Goal: Information Seeking & Learning: Learn about a topic

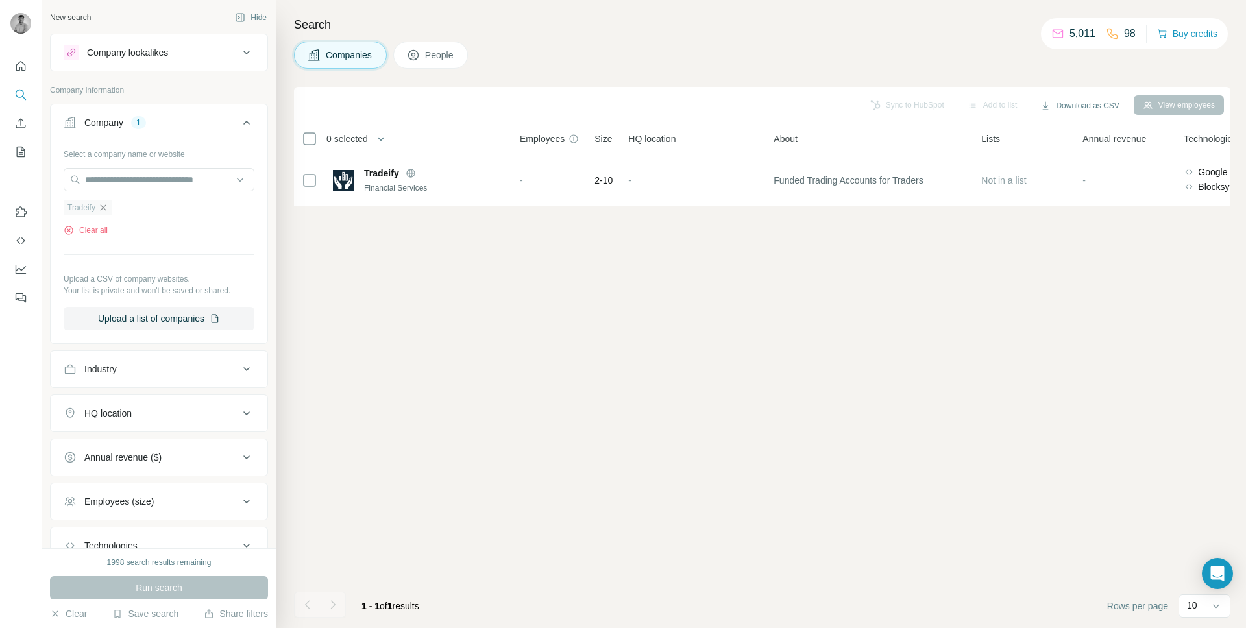
click at [103, 210] on icon "button" at bounding box center [104, 207] width 6 height 6
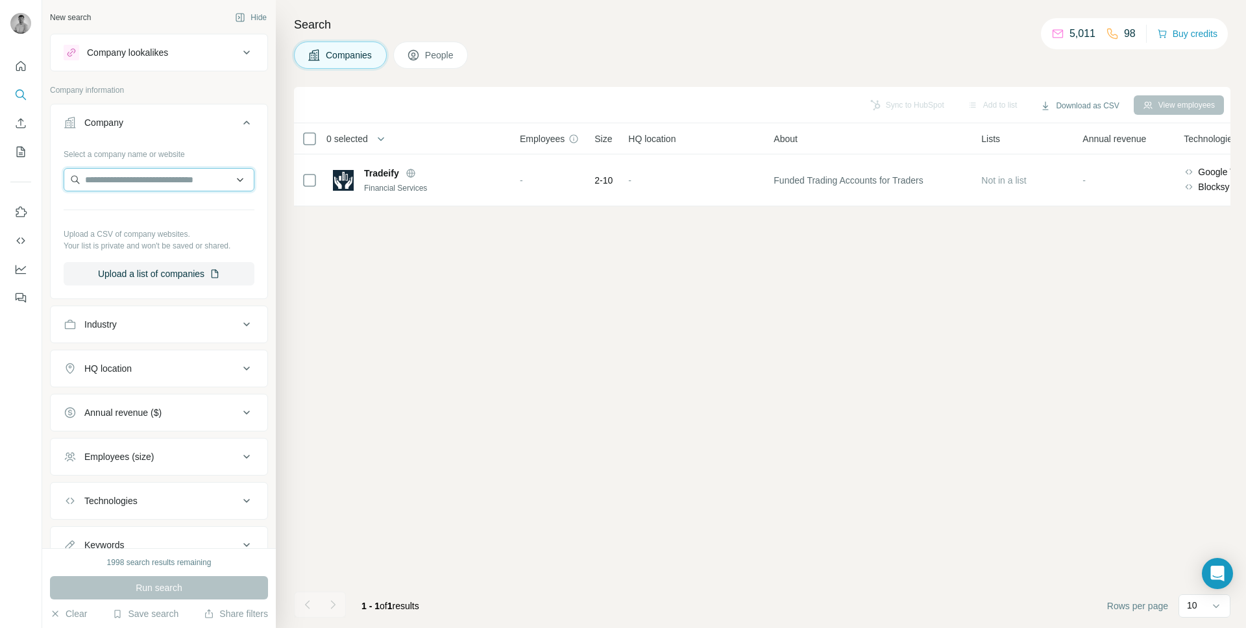
click at [130, 182] on input "text" at bounding box center [159, 179] width 191 height 23
paste input "**********"
type input "**********"
click at [136, 208] on p "Prizeo" at bounding box center [132, 209] width 62 height 13
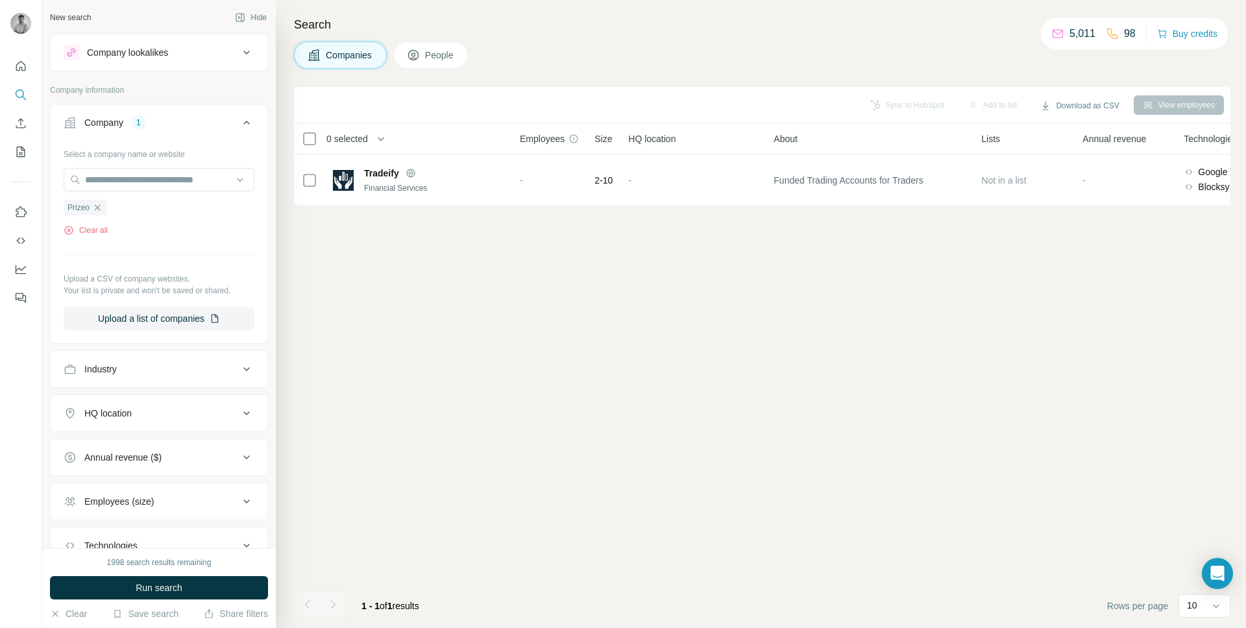
scroll to position [0, 0]
click at [176, 579] on button "Run search" at bounding box center [159, 587] width 218 height 23
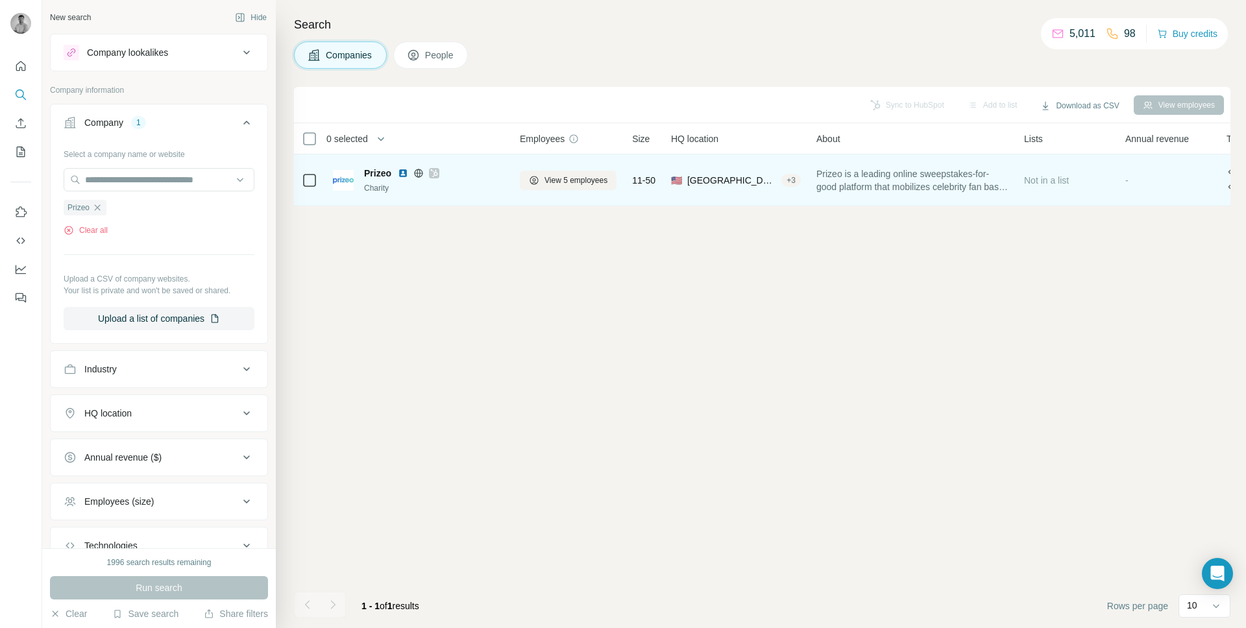
click at [850, 182] on span "Prizeo is a leading online sweepstakes-for-good platform that mobilizes celebri…" at bounding box center [913, 180] width 192 height 26
click at [580, 184] on span "View 5 employees" at bounding box center [576, 181] width 63 height 12
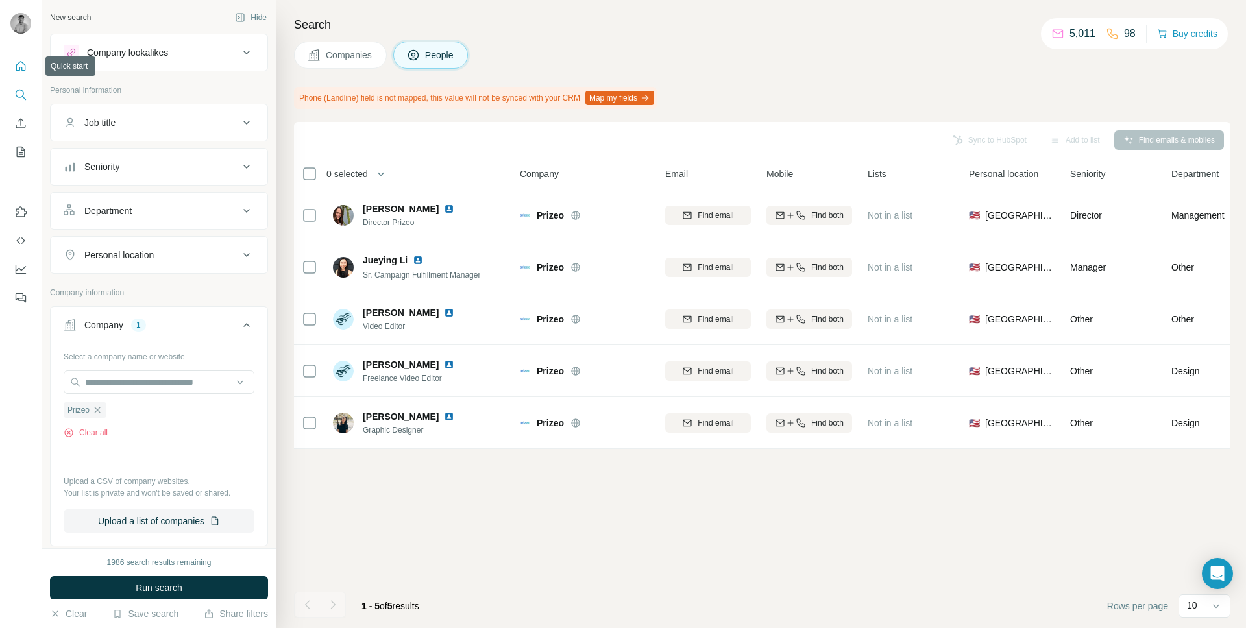
click at [16, 65] on icon "Quick start" at bounding box center [20, 66] width 13 height 13
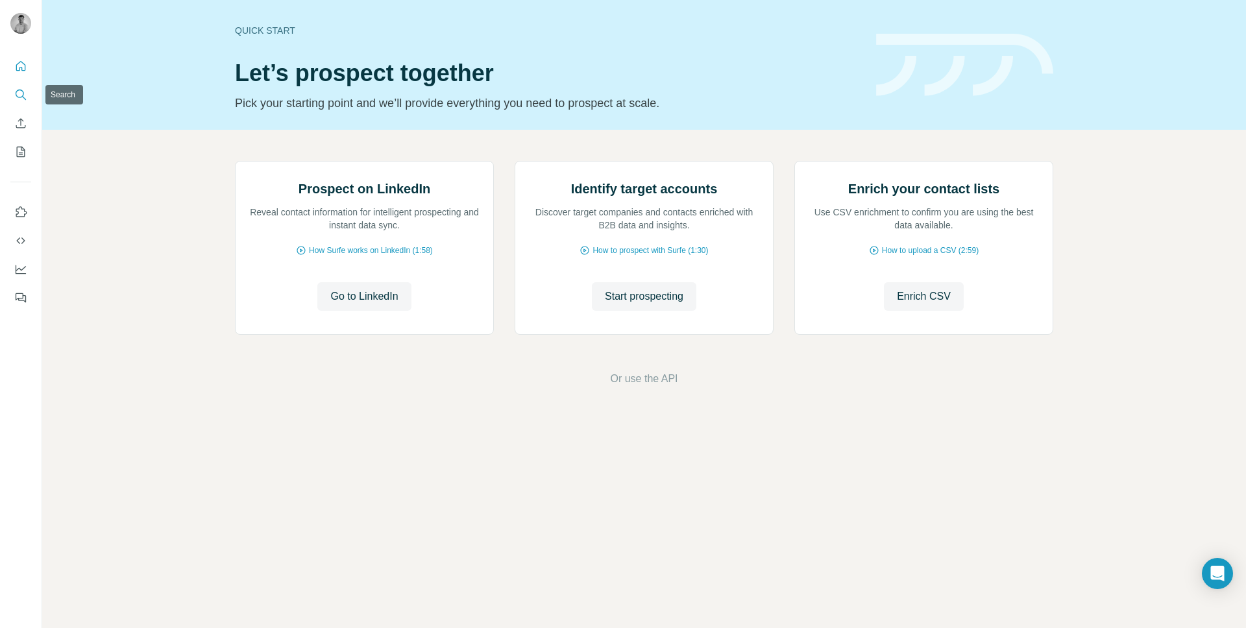
click at [29, 96] on button "Search" at bounding box center [20, 94] width 21 height 23
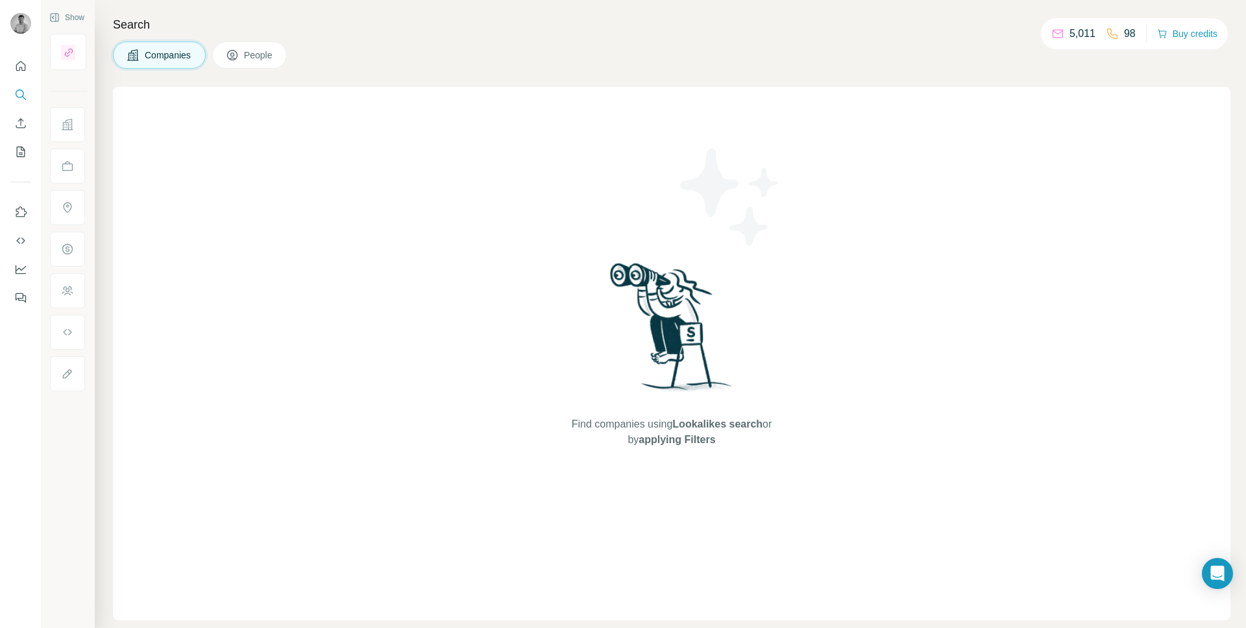
click at [121, 118] on div "Find companies using Lookalikes search or by applying Filters" at bounding box center [672, 354] width 1118 height 534
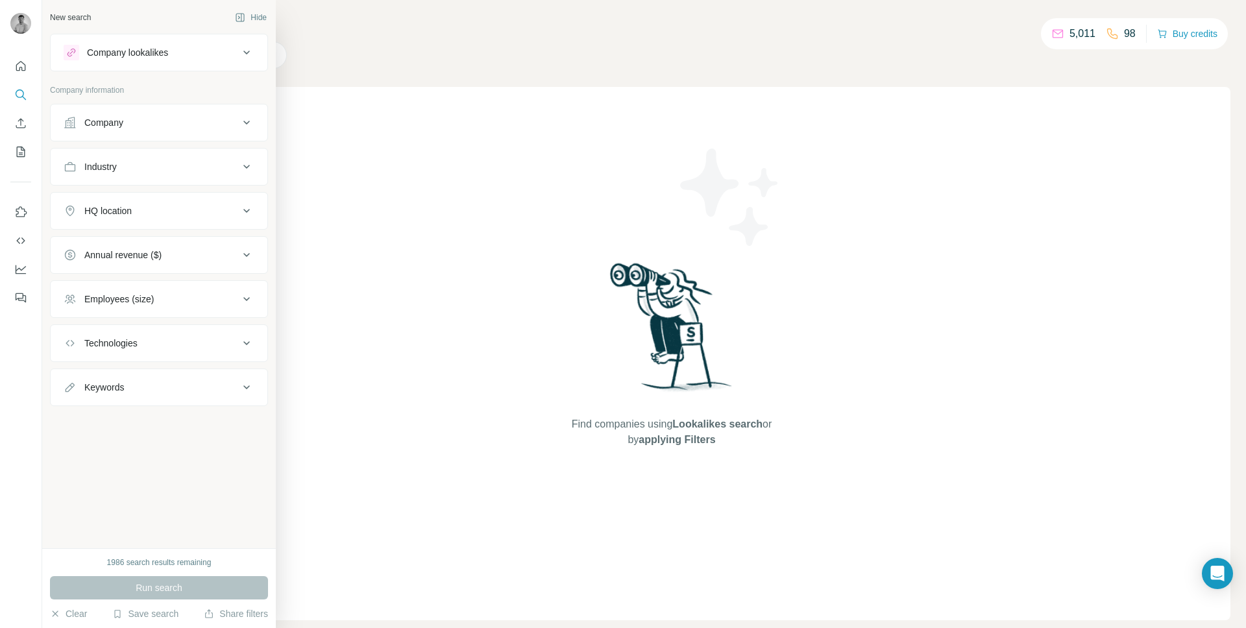
click at [88, 132] on button "Company" at bounding box center [159, 122] width 217 height 31
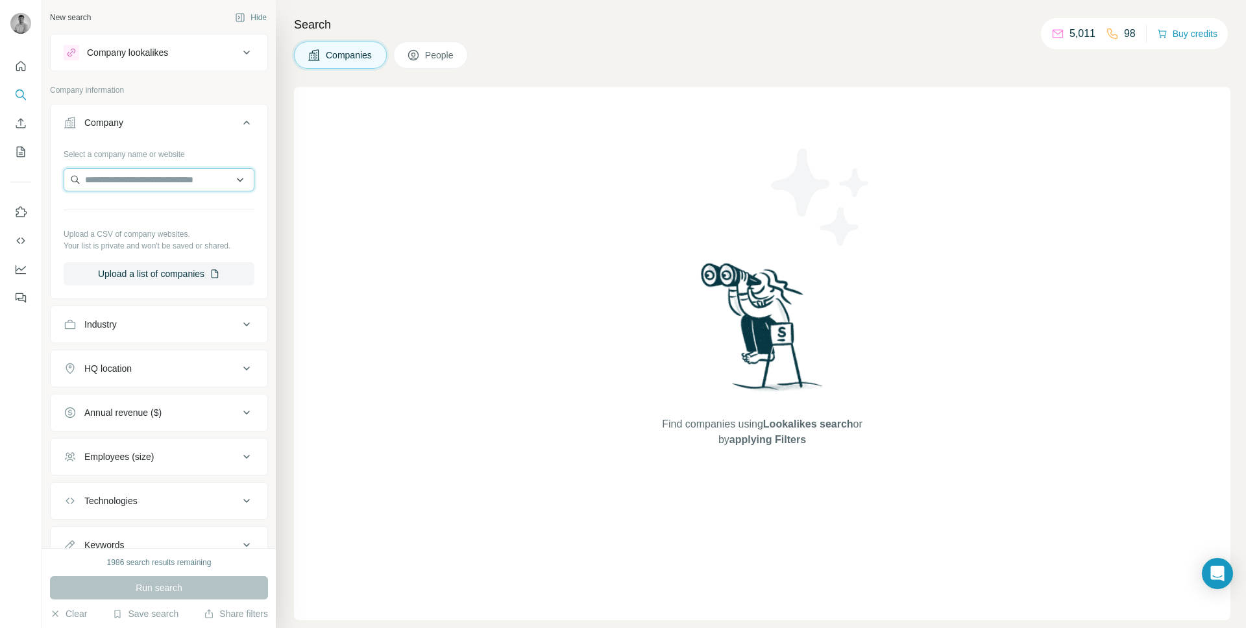
click at [133, 180] on input "text" at bounding box center [159, 179] width 191 height 23
type input "**********"
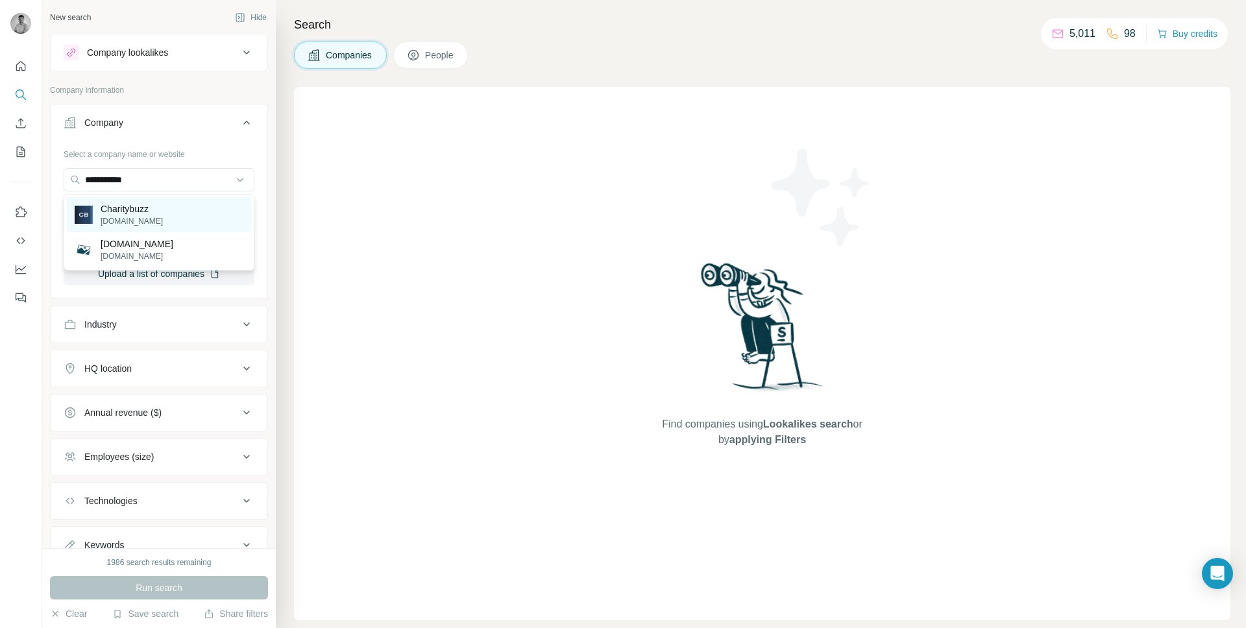
click at [136, 201] on div "Charitybuzz [DOMAIN_NAME]" at bounding box center [159, 214] width 184 height 35
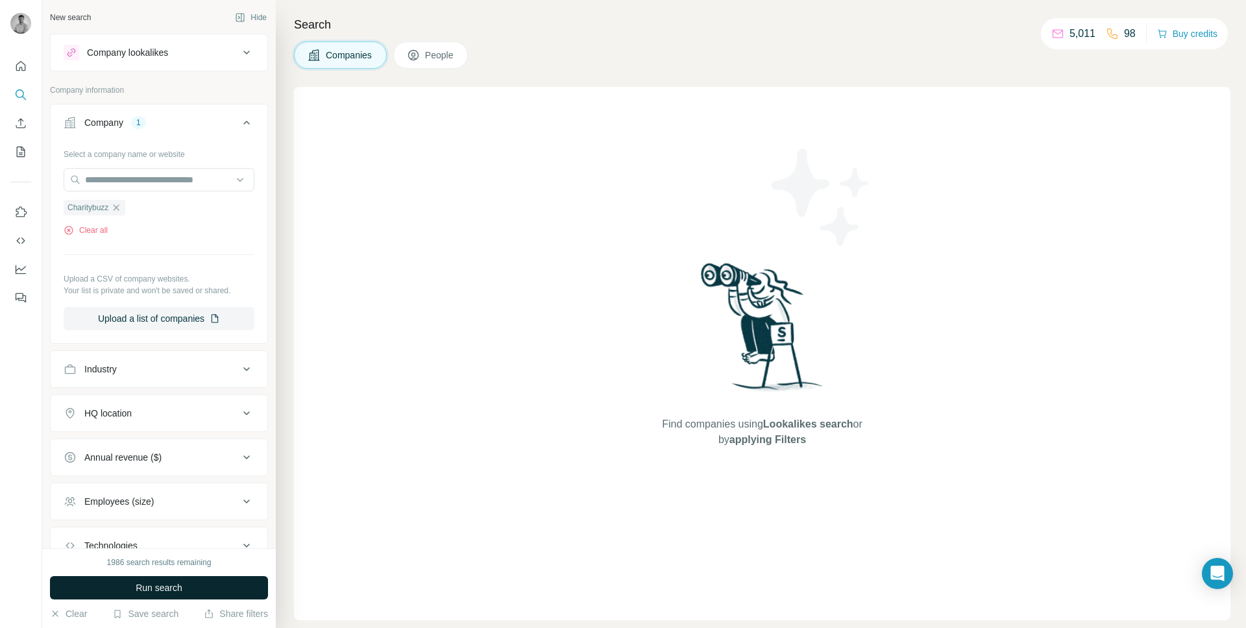
click at [166, 587] on span "Run search" at bounding box center [159, 588] width 47 height 13
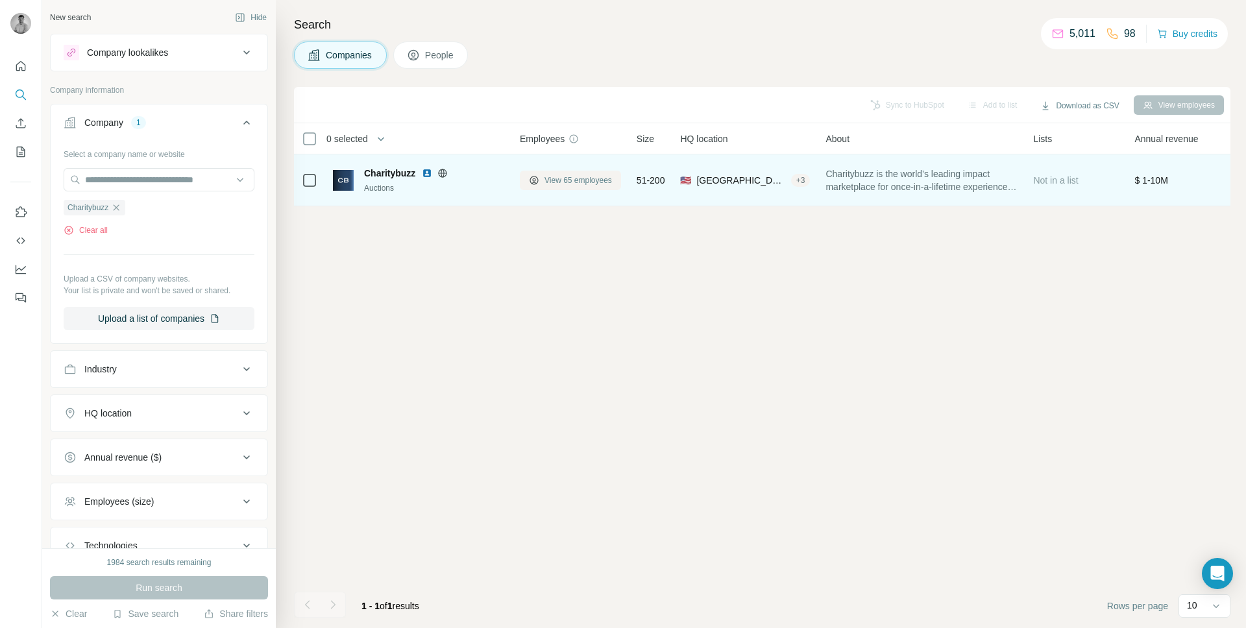
click at [581, 180] on span "View 65 employees" at bounding box center [579, 181] width 68 height 12
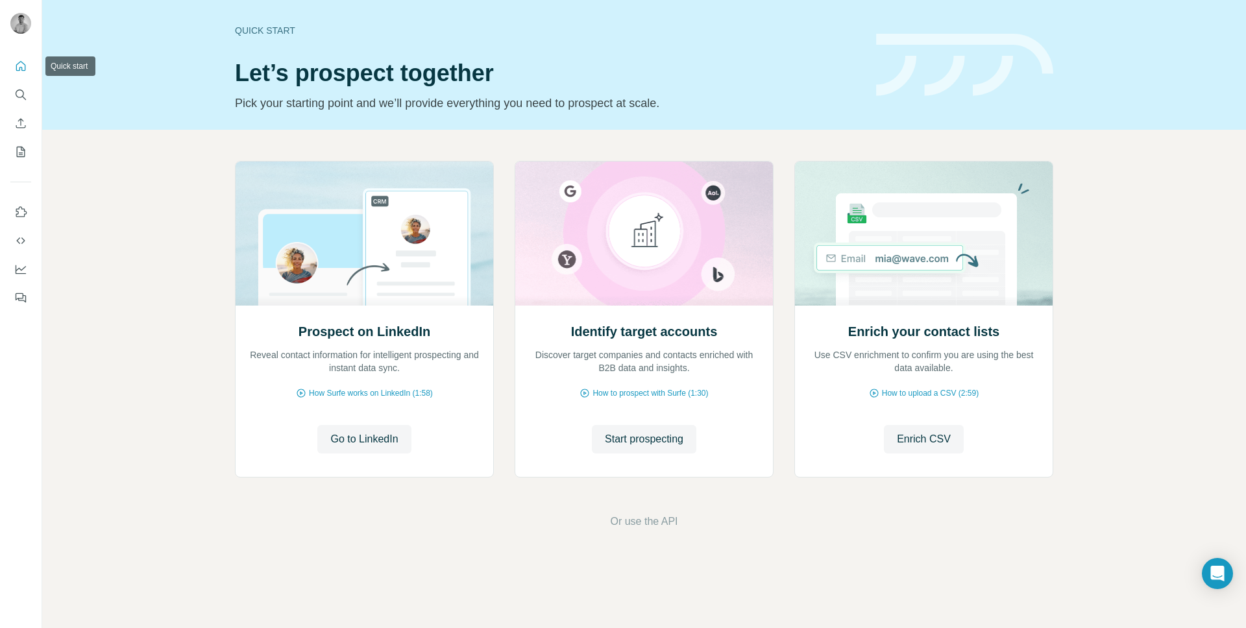
click at [23, 73] on button "Quick start" at bounding box center [20, 66] width 21 height 23
click at [18, 100] on icon "Search" at bounding box center [20, 94] width 13 height 13
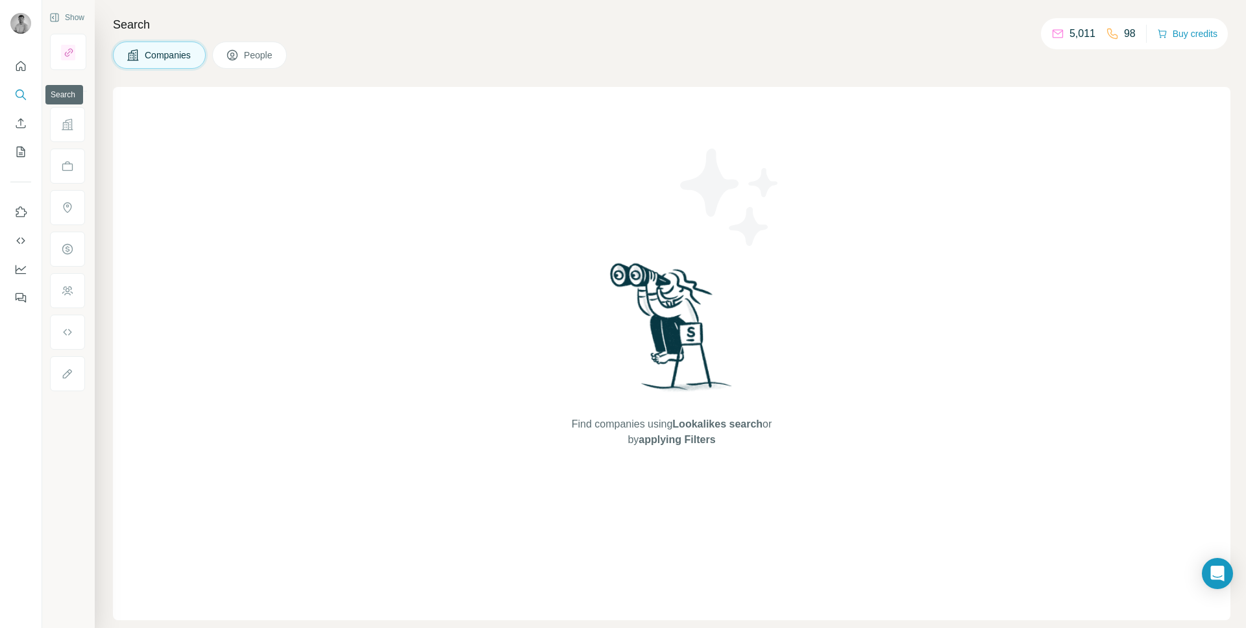
click at [27, 93] on button "Search" at bounding box center [20, 94] width 21 height 23
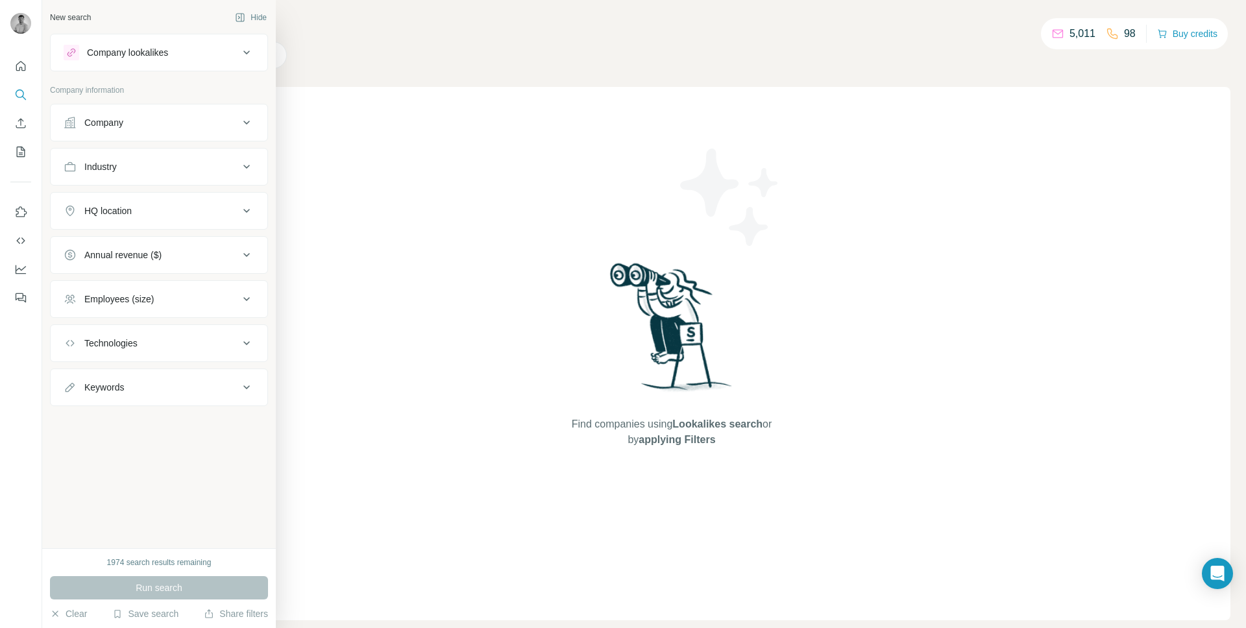
click at [119, 123] on div "Company" at bounding box center [103, 122] width 39 height 13
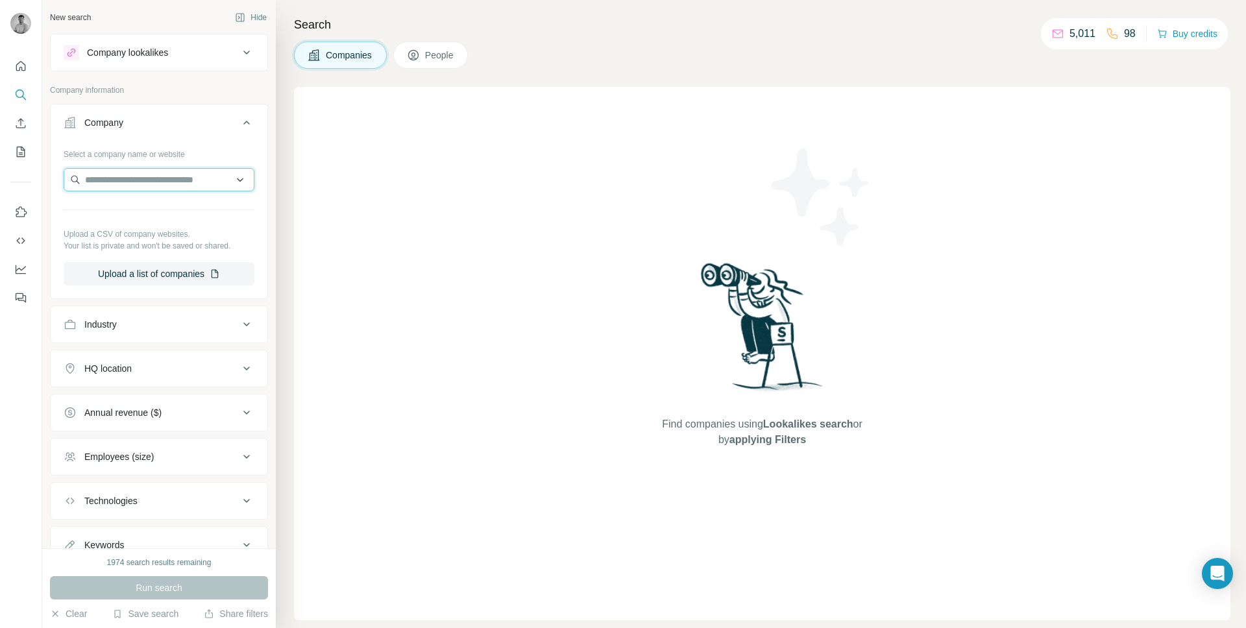
click at [125, 181] on input "text" at bounding box center [159, 179] width 191 height 23
type input "**********"
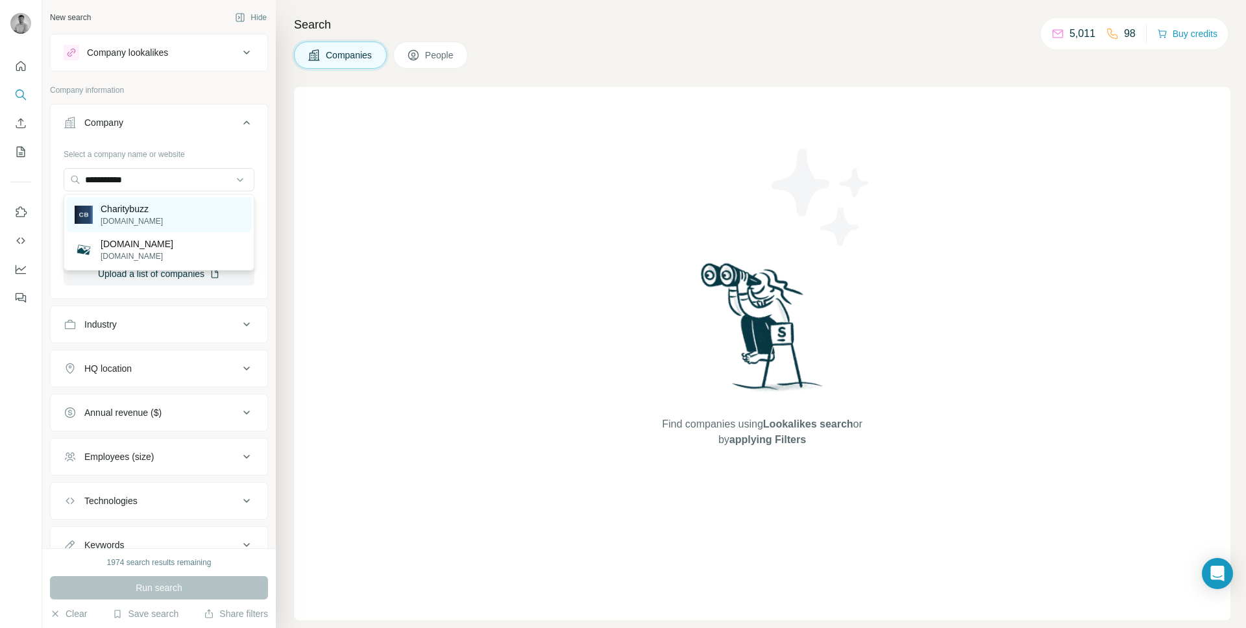
click at [133, 212] on p "Charitybuzz" at bounding box center [132, 209] width 62 height 13
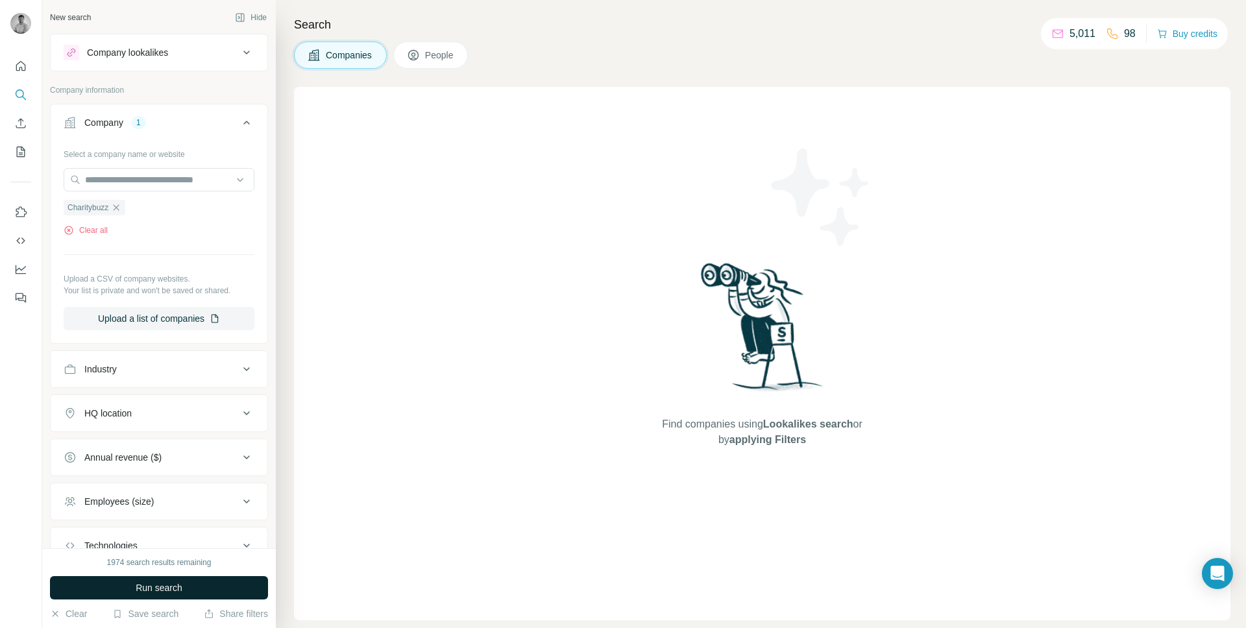
click at [131, 580] on button "Run search" at bounding box center [159, 587] width 218 height 23
